Goal: Task Accomplishment & Management: Use online tool/utility

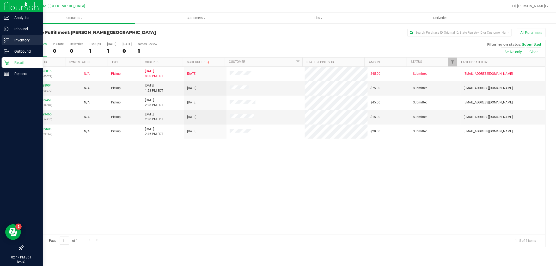
click at [26, 43] on p "Inventory" at bounding box center [24, 40] width 31 height 6
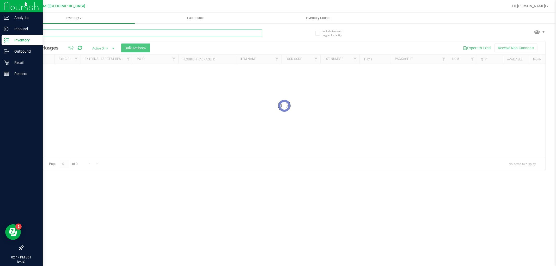
click at [81, 31] on input "text" at bounding box center [142, 33] width 239 height 8
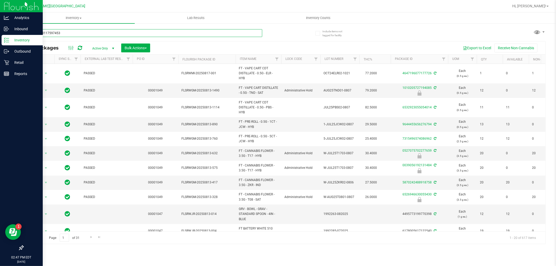
type input "2100633117597453"
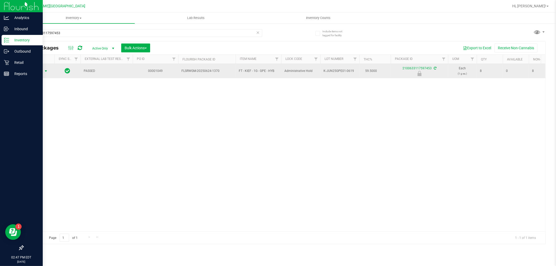
click at [44, 73] on span "select" at bounding box center [46, 71] width 4 height 4
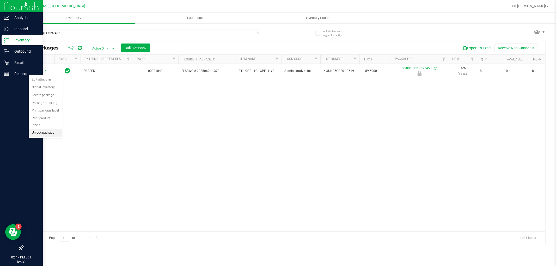
click at [52, 134] on li "Unlock package" at bounding box center [45, 133] width 33 height 8
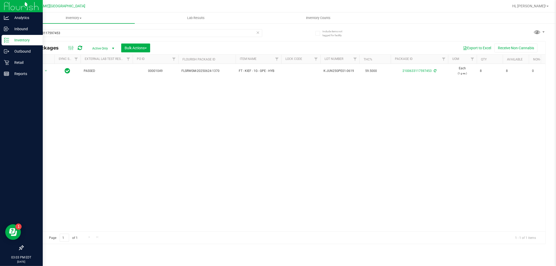
drag, startPoint x: 101, startPoint y: 37, endPoint x: 98, endPoint y: 37, distance: 2.9
click at [98, 37] on div "2100633117597453" at bounding box center [142, 35] width 239 height 12
drag, startPoint x: 96, startPoint y: 34, endPoint x: 19, endPoint y: 33, distance: 77.2
click at [19, 33] on div "Include items not tagged for facility 2100633117597453 All Packages Active Only…" at bounding box center [285, 102] width 544 height 159
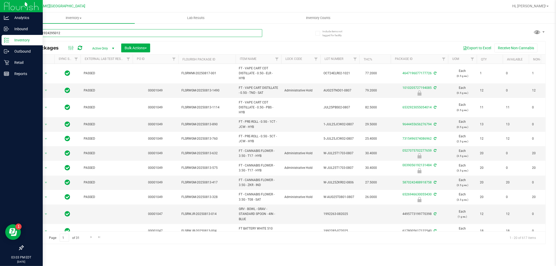
type input "7424441924295012"
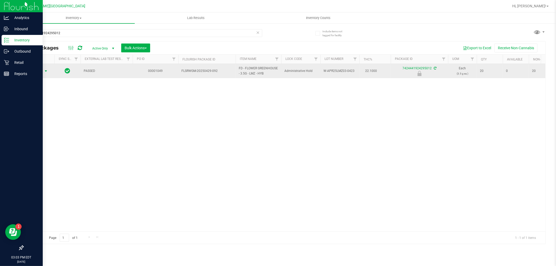
click at [44, 71] on span "select" at bounding box center [46, 71] width 4 height 4
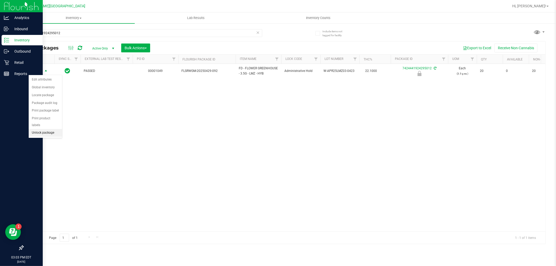
click at [44, 131] on li "Unlock package" at bounding box center [45, 133] width 33 height 8
